Goal: Find contact information: Find contact information

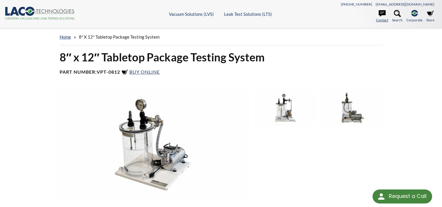
click at [381, 18] on link "Contact" at bounding box center [382, 16] width 12 height 13
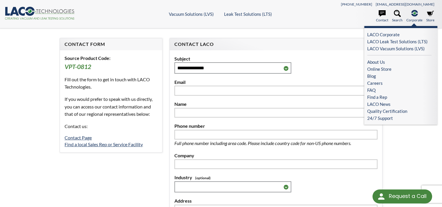
click at [416, 15] on icon at bounding box center [414, 13] width 7 height 6
click at [400, 41] on link "LACO Leak Test Solutions (LTS)" at bounding box center [399, 41] width 64 height 7
